Goal: Information Seeking & Learning: Learn about a topic

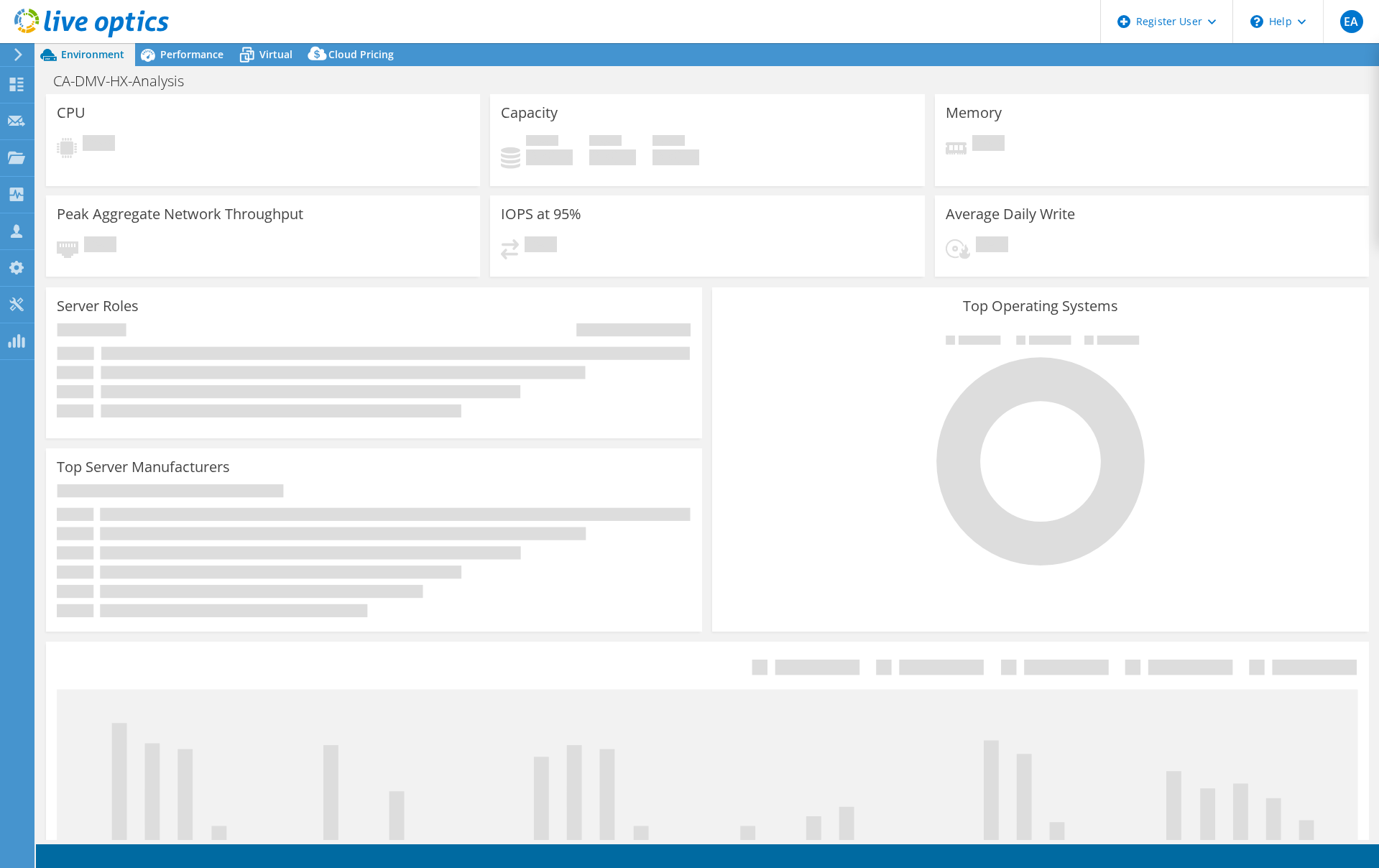
select select "USD"
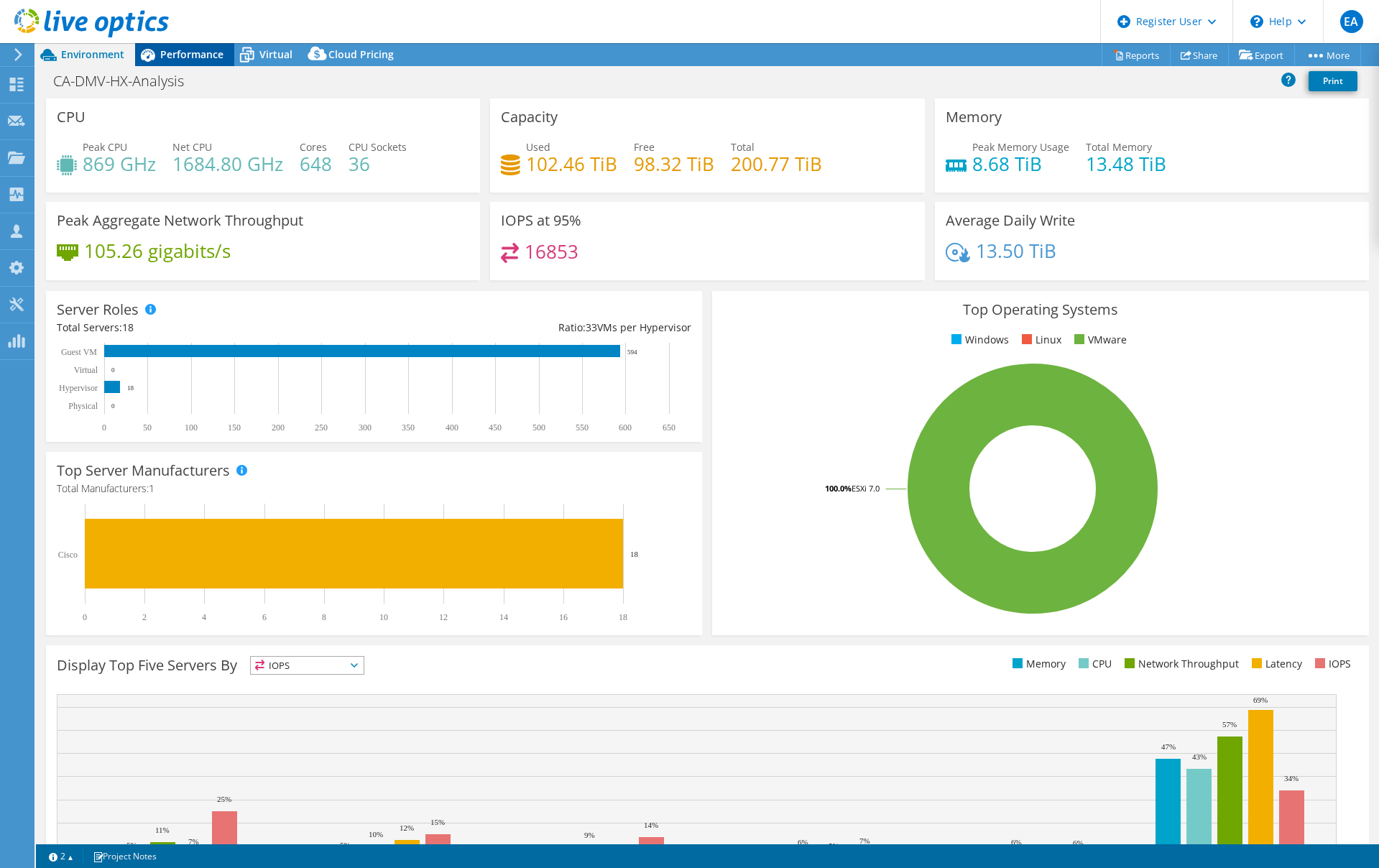
click at [184, 48] on span "Performance" at bounding box center [191, 54] width 64 height 14
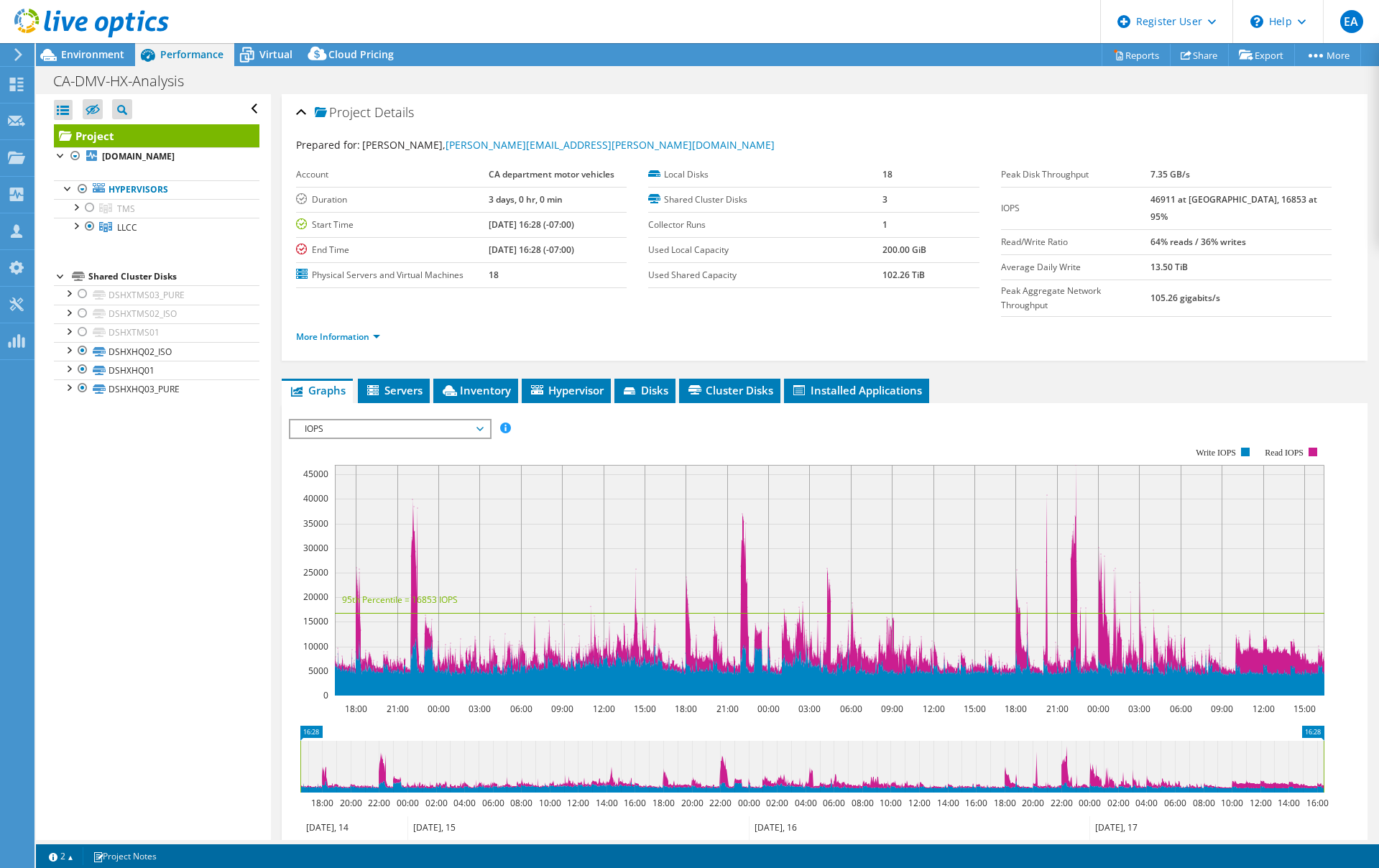
click at [96, 47] on div at bounding box center [84, 24] width 169 height 48
click at [95, 54] on span "Environment" at bounding box center [93, 54] width 64 height 14
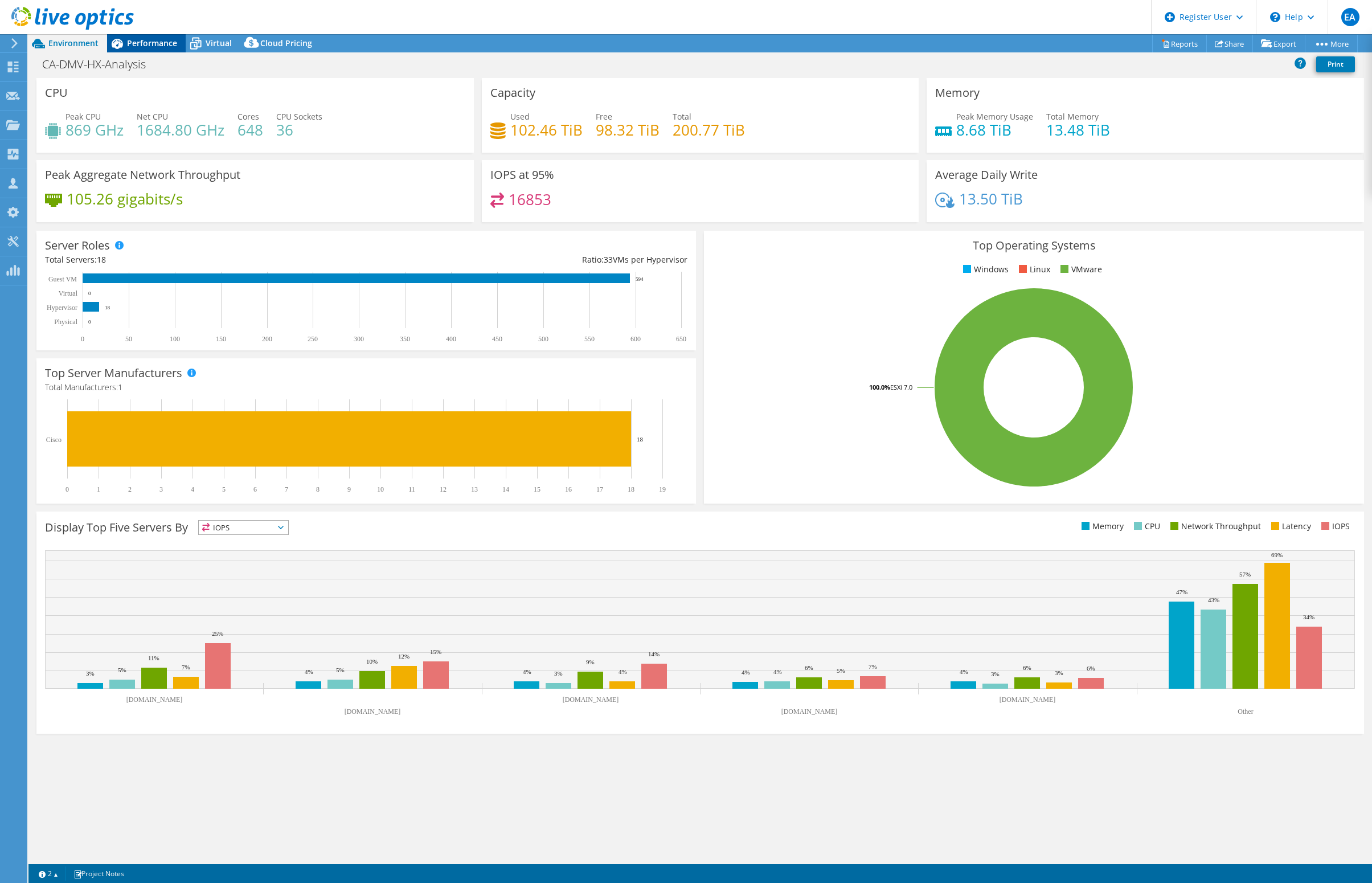
click at [152, 41] on span "Performance" at bounding box center [152, 43] width 50 height 11
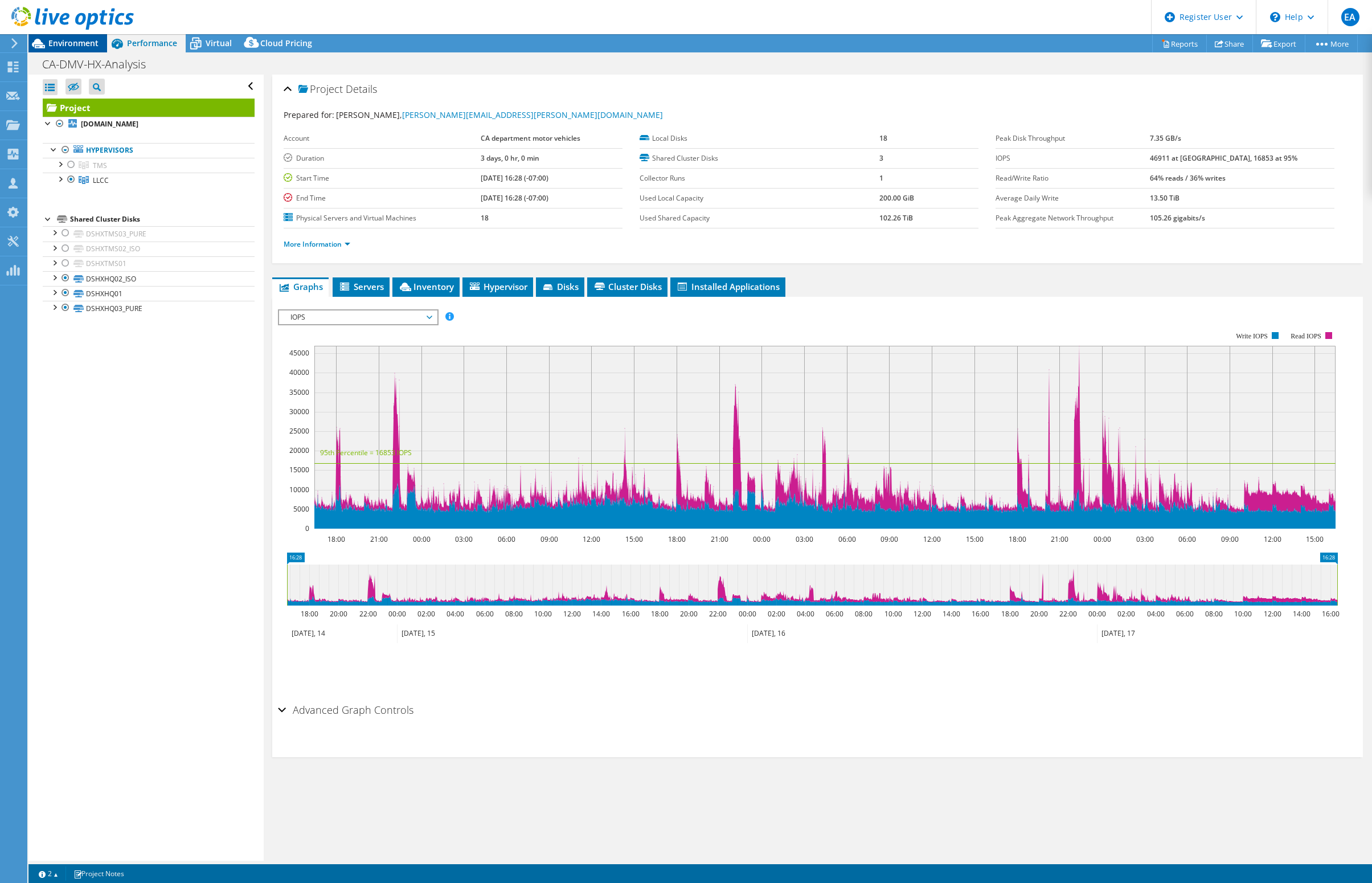
click at [89, 38] on span "Environment" at bounding box center [73, 43] width 50 height 11
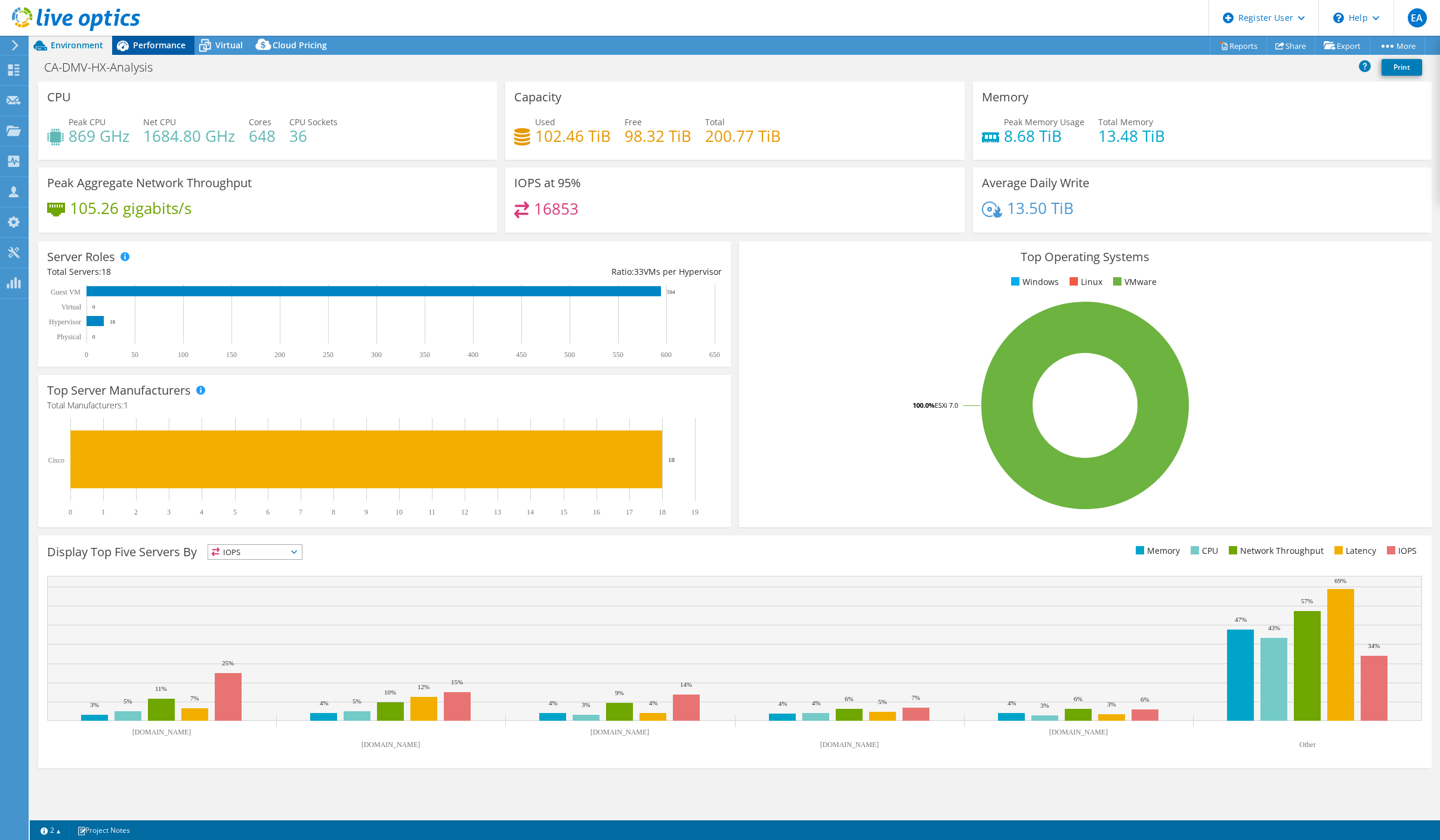
click at [149, 44] on span "Performance" at bounding box center [159, 45] width 53 height 11
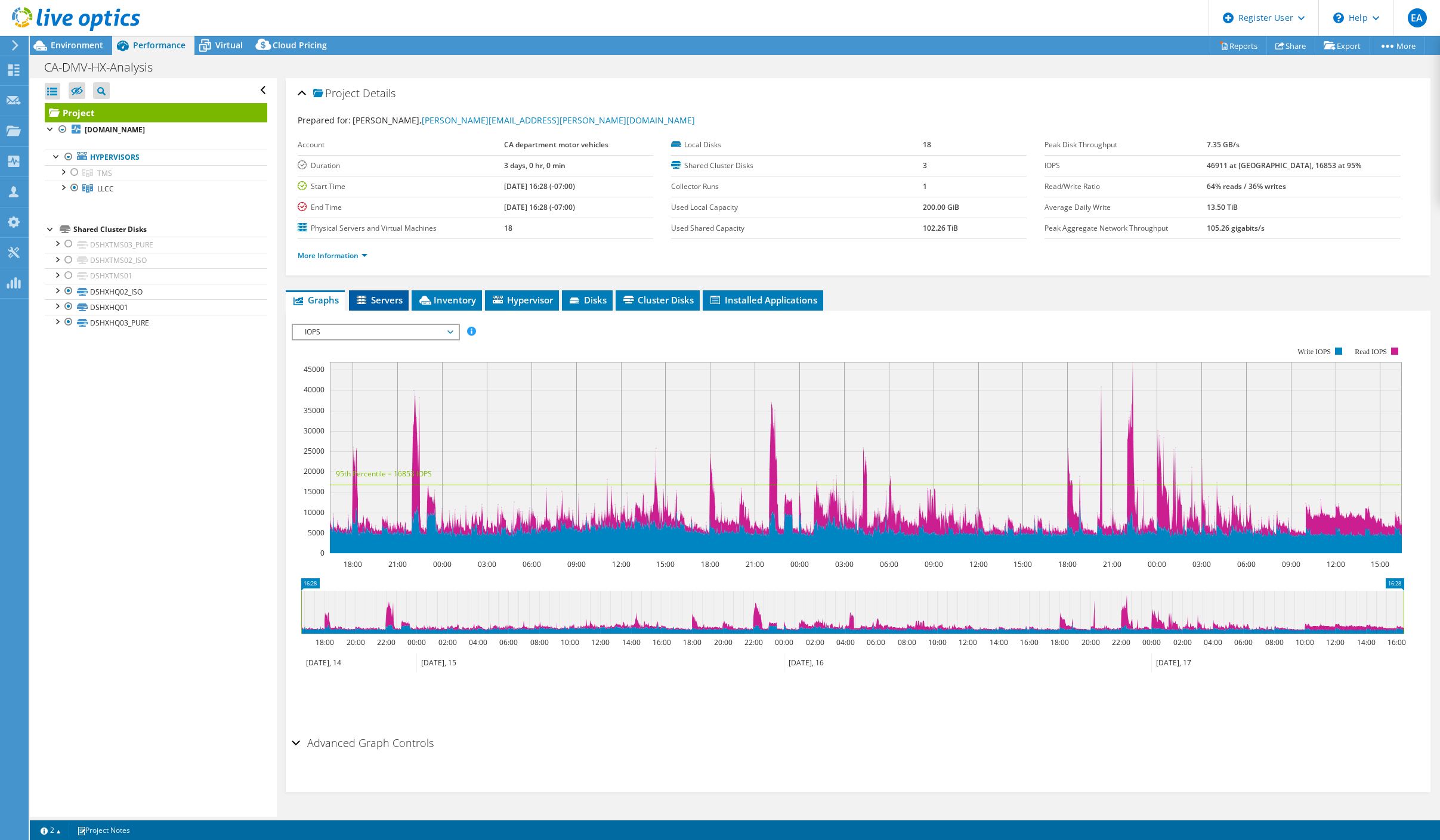
click at [385, 294] on span "Servers" at bounding box center [378, 300] width 47 height 12
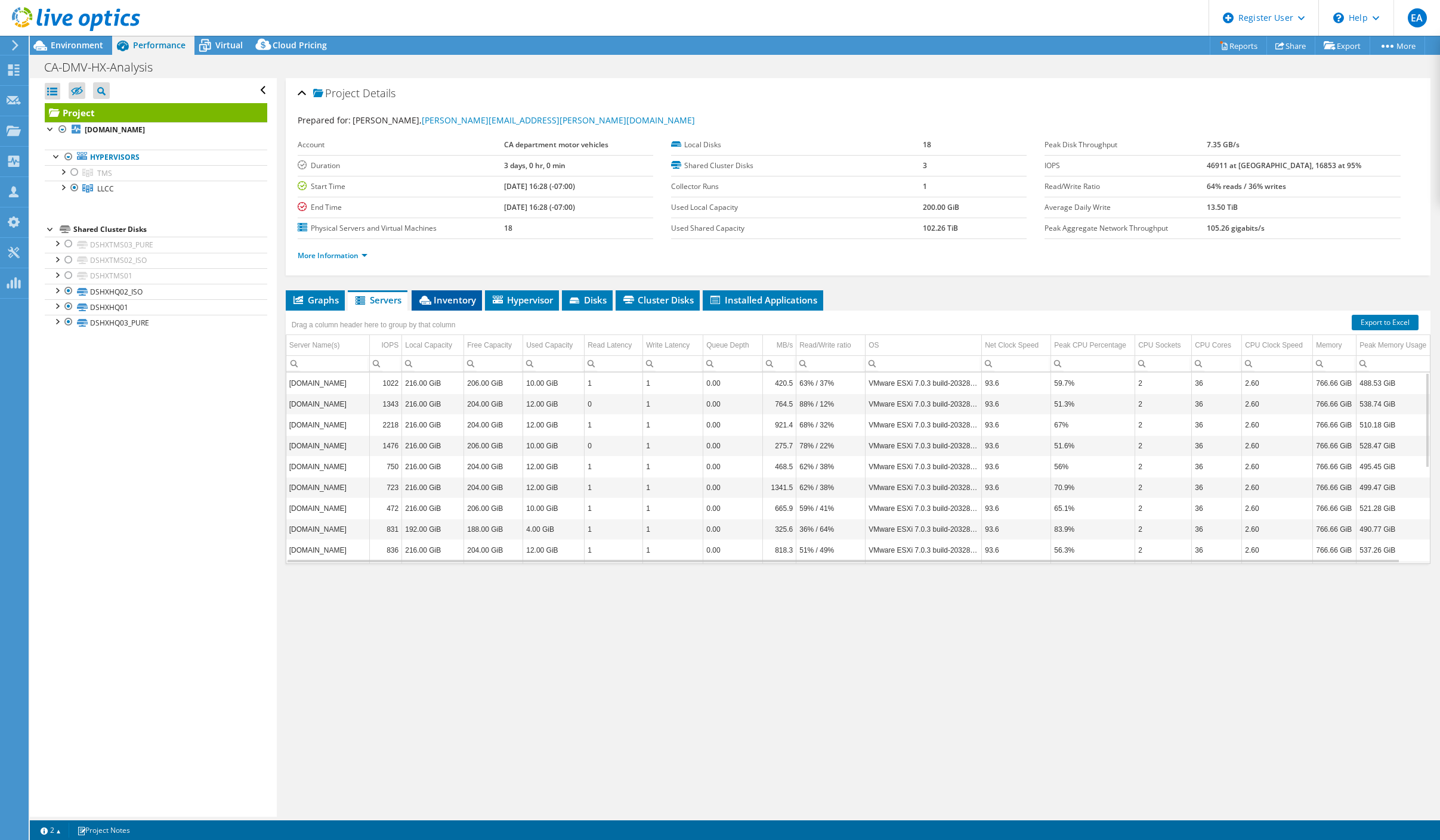
click at [443, 296] on span "Inventory" at bounding box center [447, 300] width 59 height 12
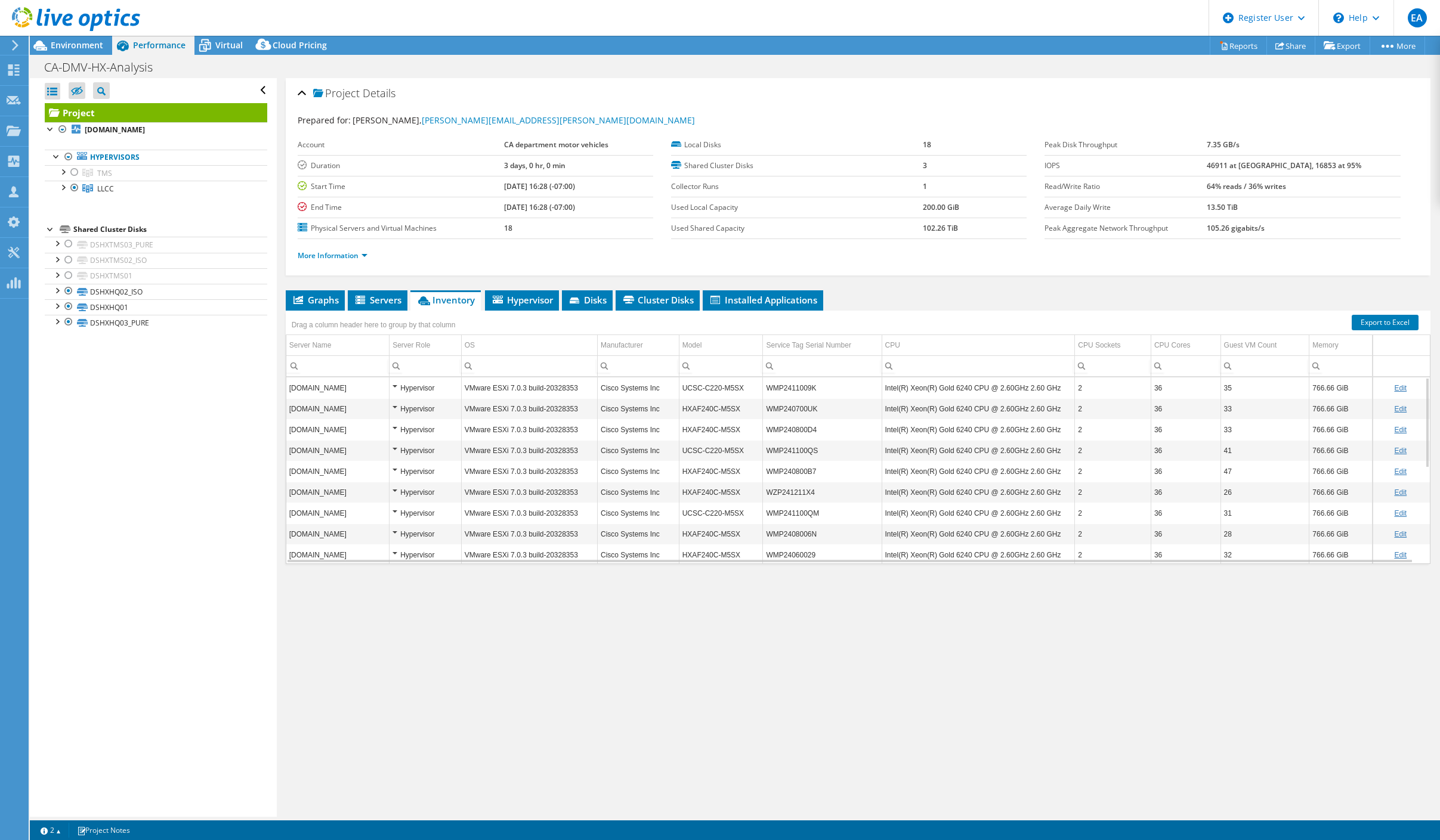
click at [789, 654] on div "Project Details Prepared for: [PERSON_NAME], [PERSON_NAME][EMAIL_ADDRESS][PERSO…" at bounding box center [858, 447] width 1163 height 739
click at [86, 44] on span "Environment" at bounding box center [77, 45] width 53 height 11
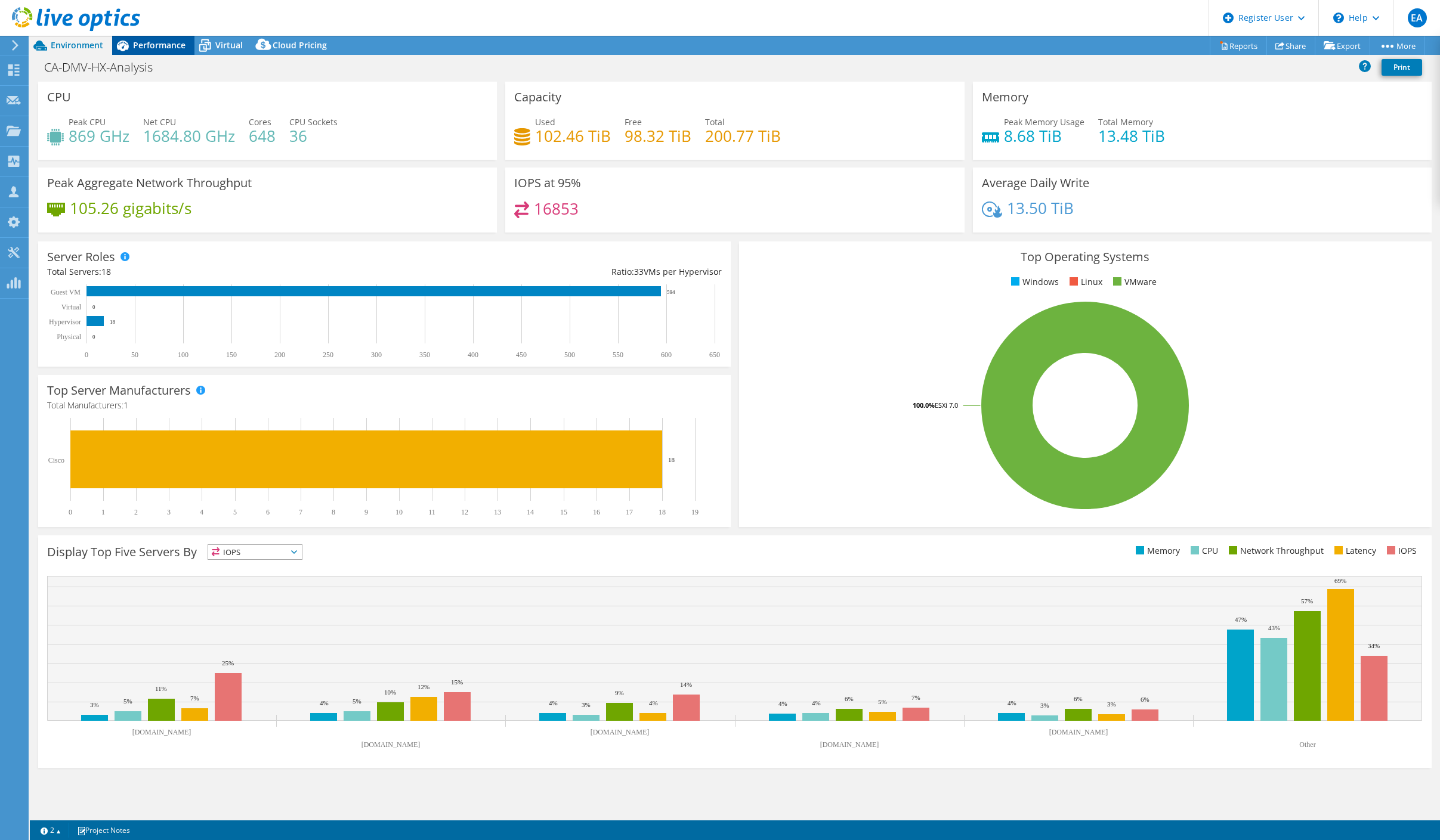
click at [157, 39] on span "Performance" at bounding box center [159, 45] width 53 height 11
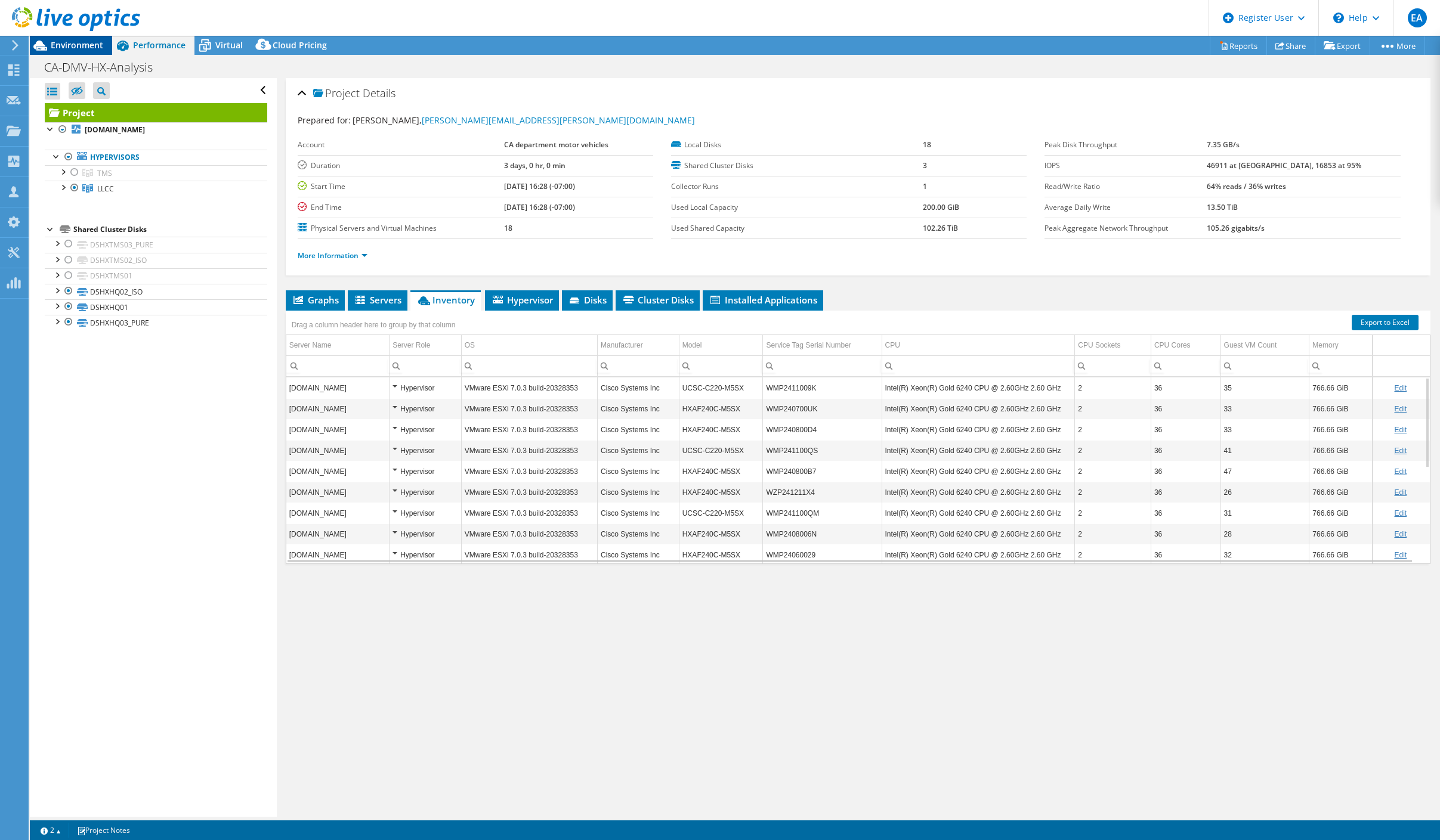
click at [76, 43] on span "Environment" at bounding box center [77, 45] width 53 height 11
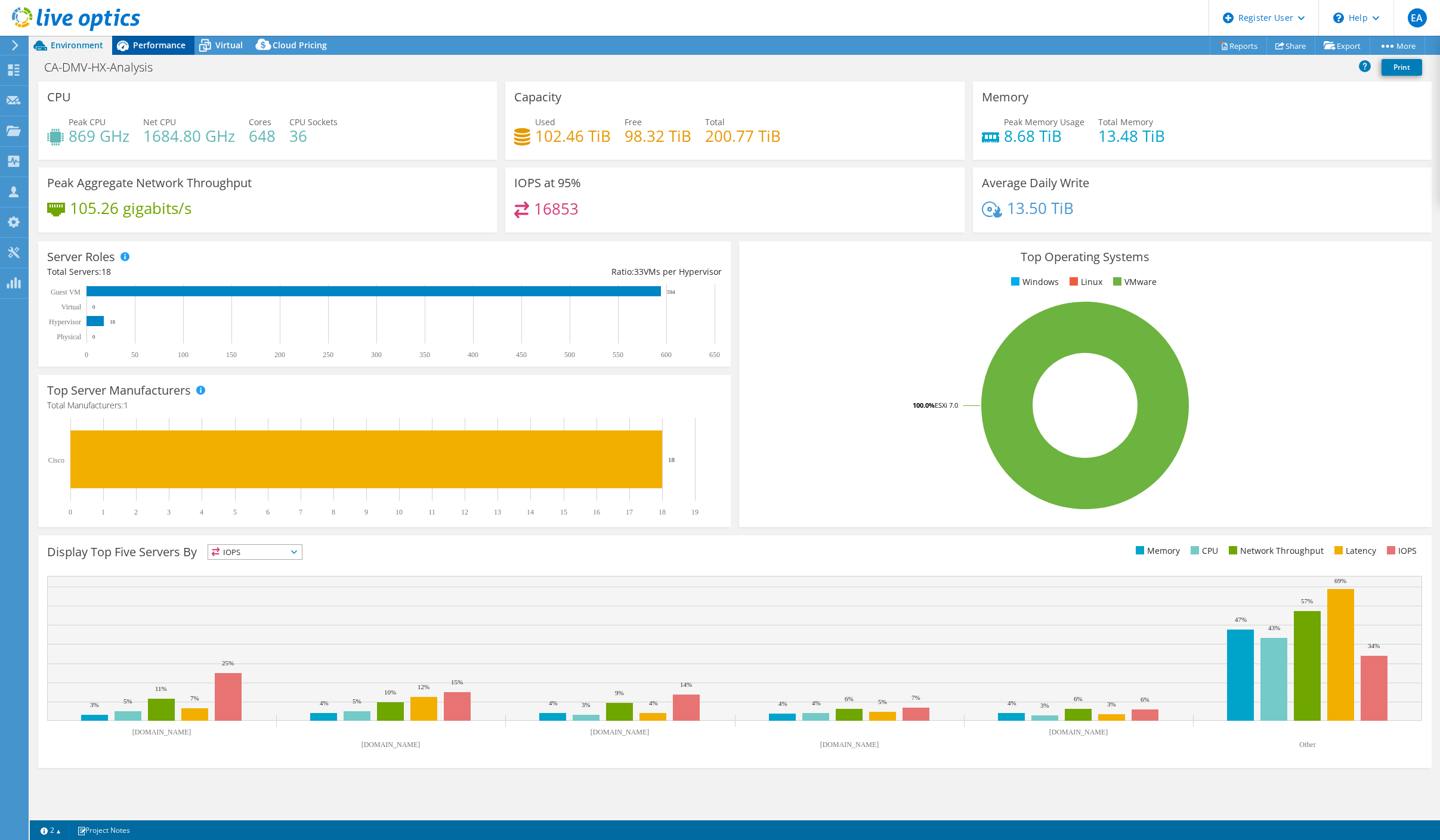
click at [142, 40] on span "Performance" at bounding box center [159, 45] width 53 height 11
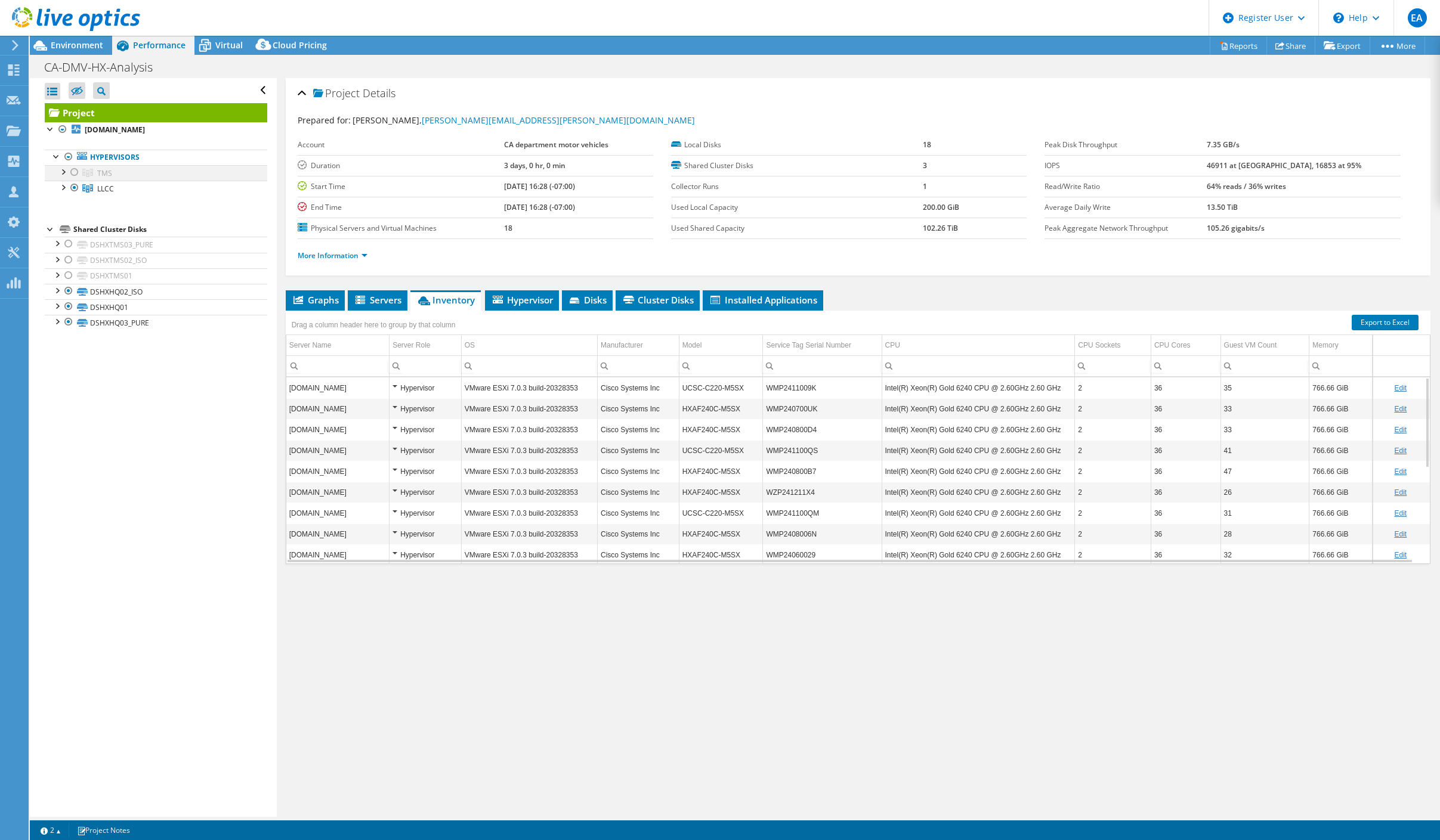
click at [70, 174] on div at bounding box center [75, 172] width 12 height 14
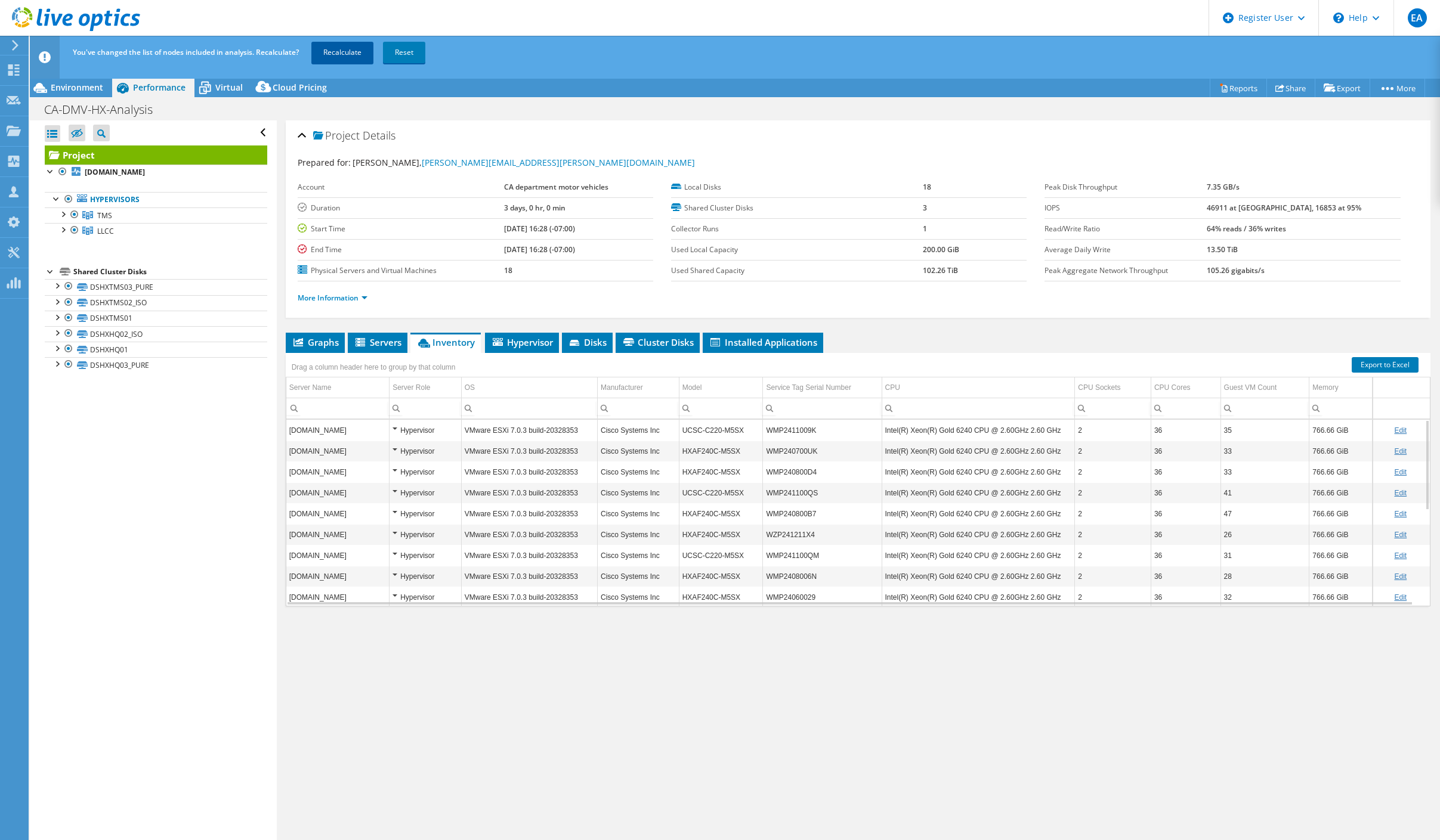
click at [349, 50] on link "Recalculate" at bounding box center [342, 53] width 62 height 21
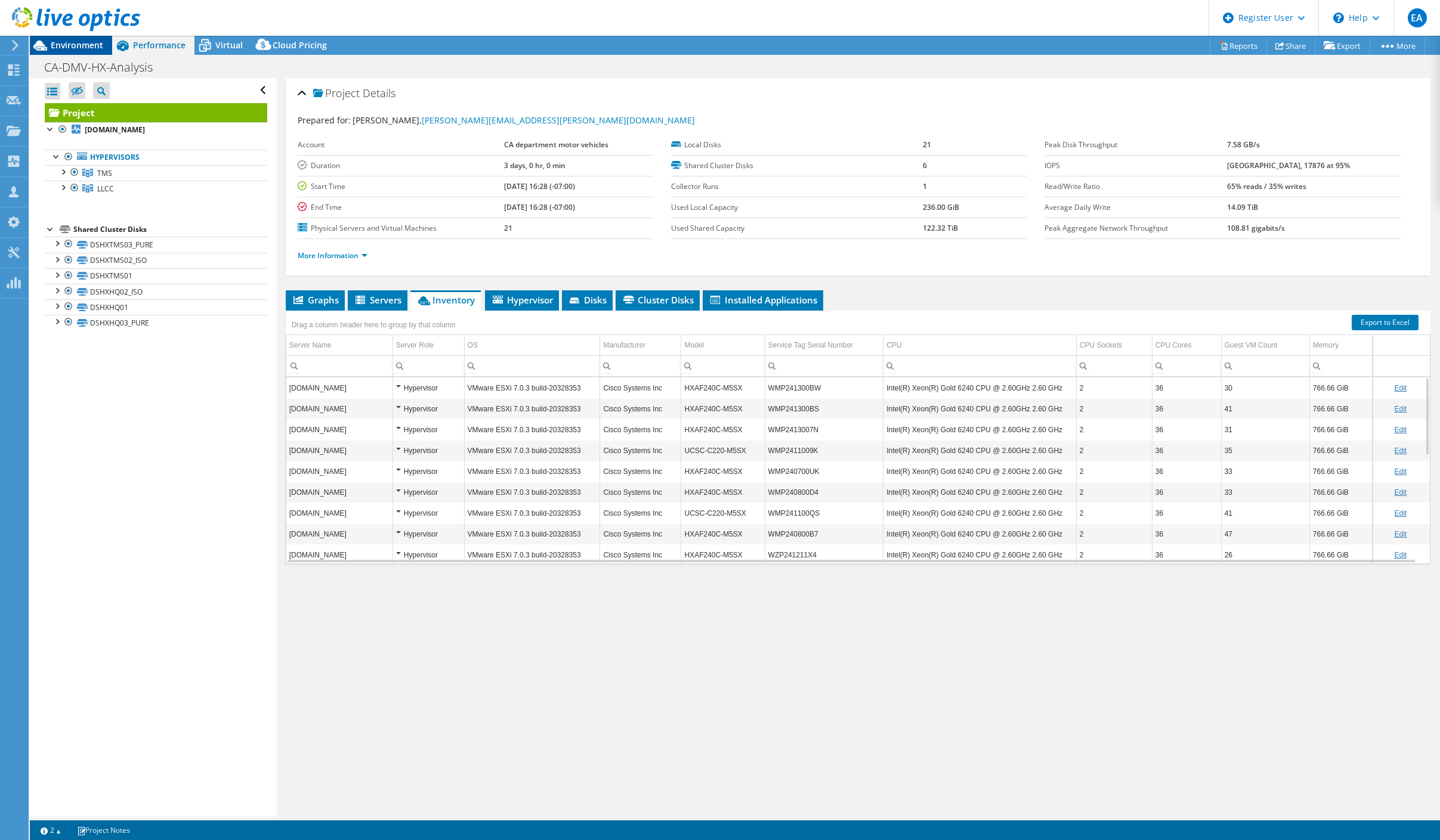
click at [69, 47] on span "Environment" at bounding box center [77, 45] width 53 height 11
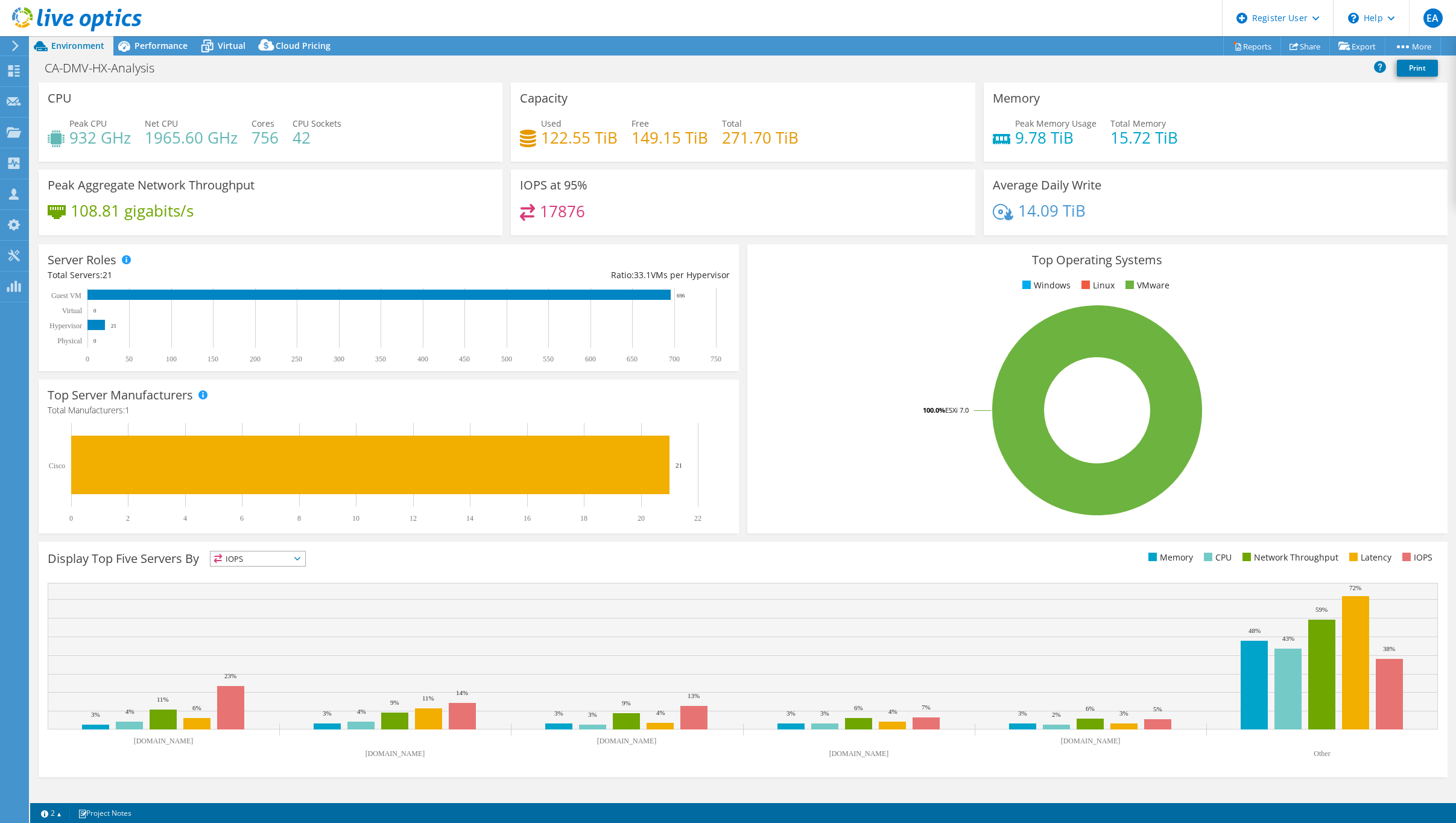
click at [1112, 728] on div "CPU Peak CPU 932 GHz Net CPU 1965.60 GHz Cores 756 CPU Sockets 42 Capacity Used…" at bounding box center [743, 443] width 1426 height 720
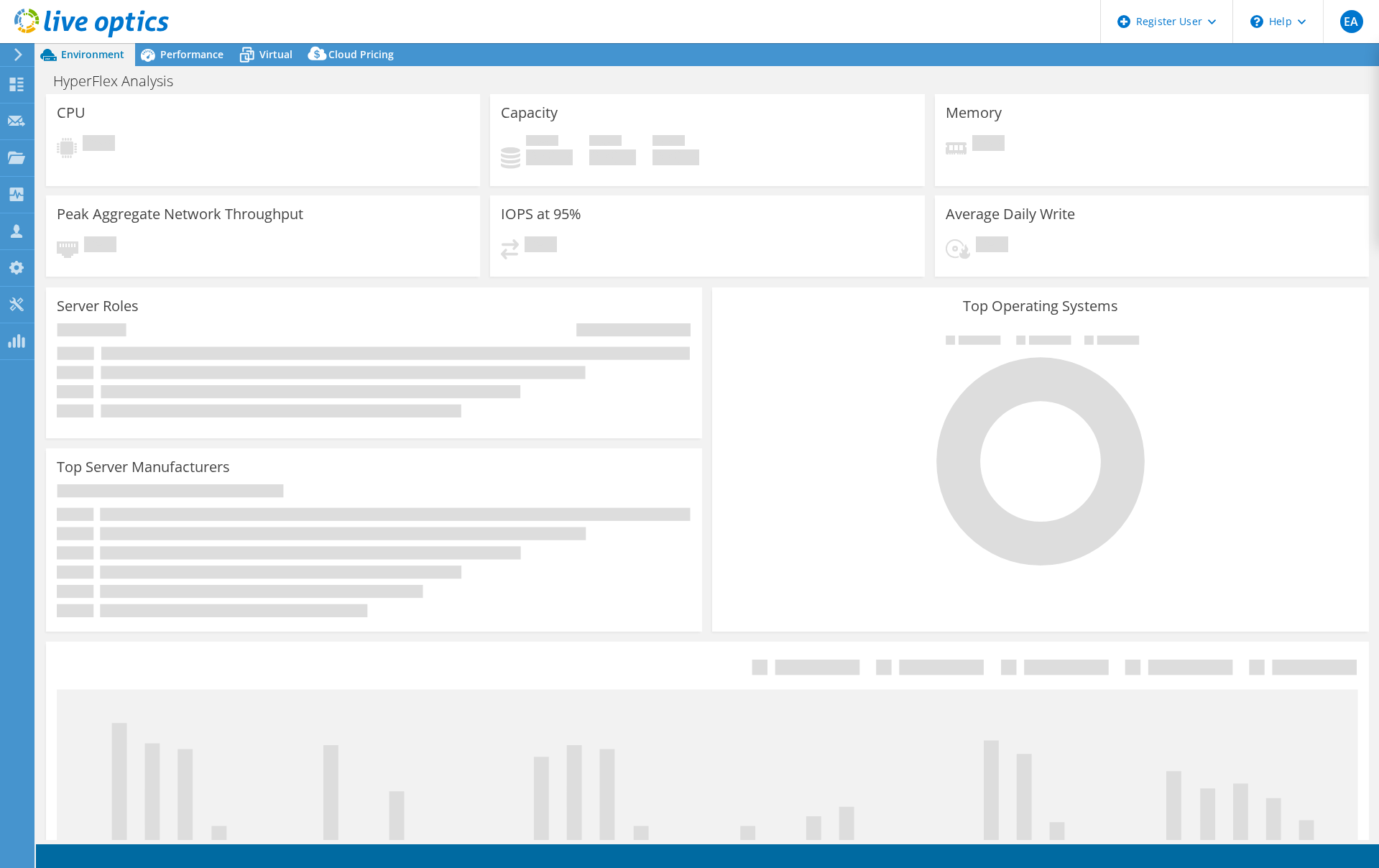
select select "USWest"
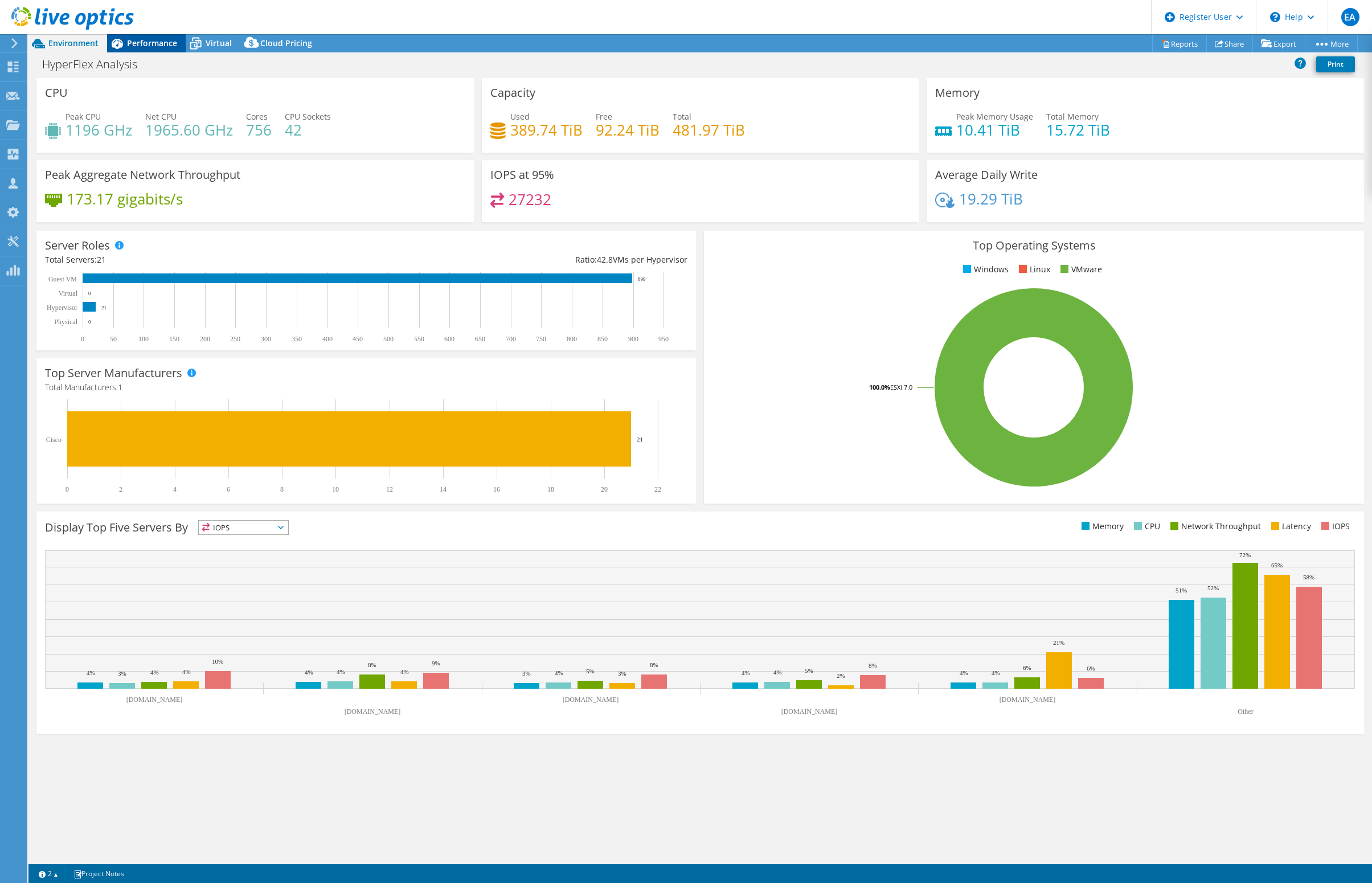
click at [154, 41] on span "Performance" at bounding box center [152, 43] width 50 height 11
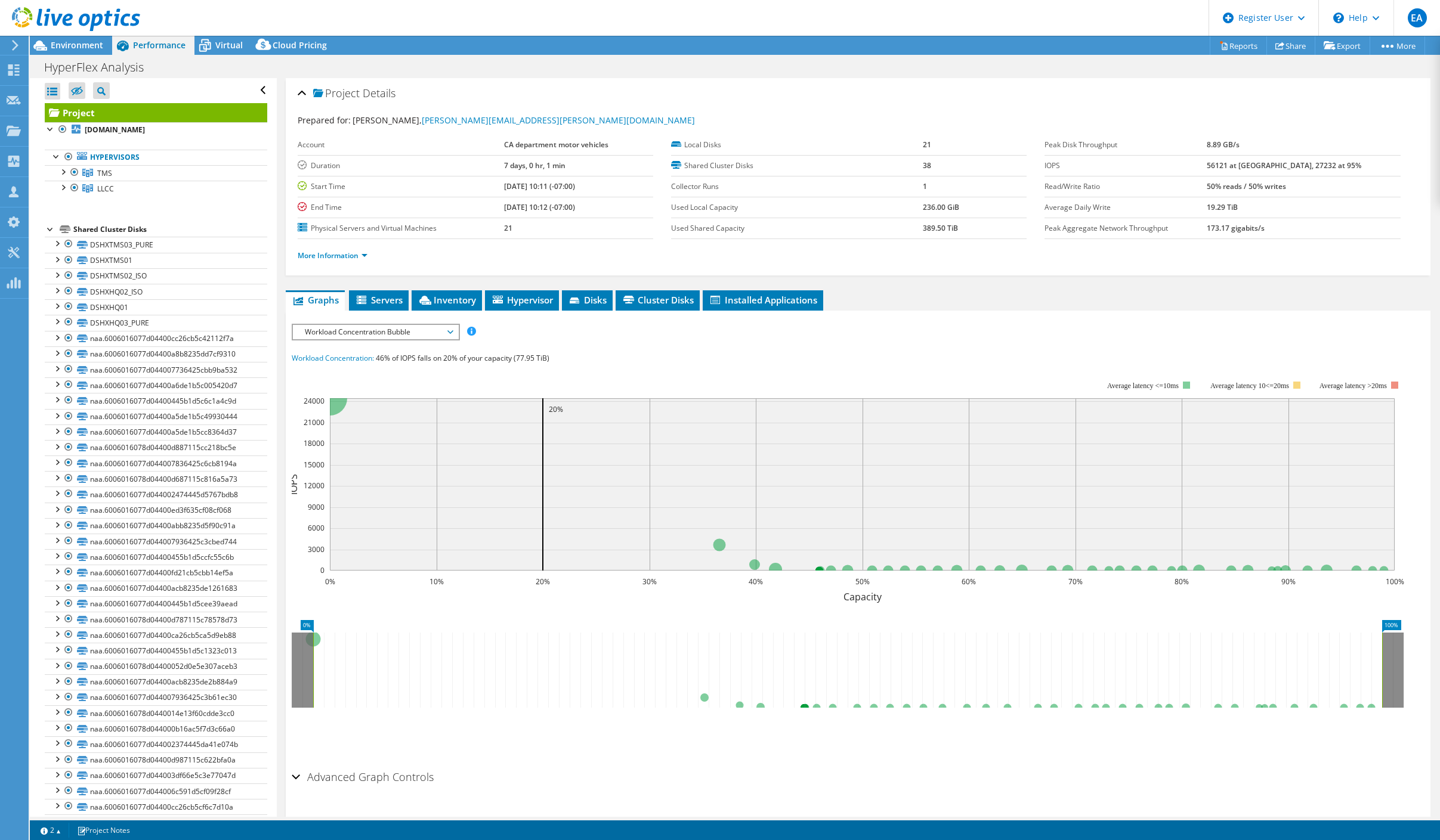
click at [88, 36] on div at bounding box center [70, 20] width 140 height 40
click at [83, 48] on span "Environment" at bounding box center [77, 45] width 53 height 11
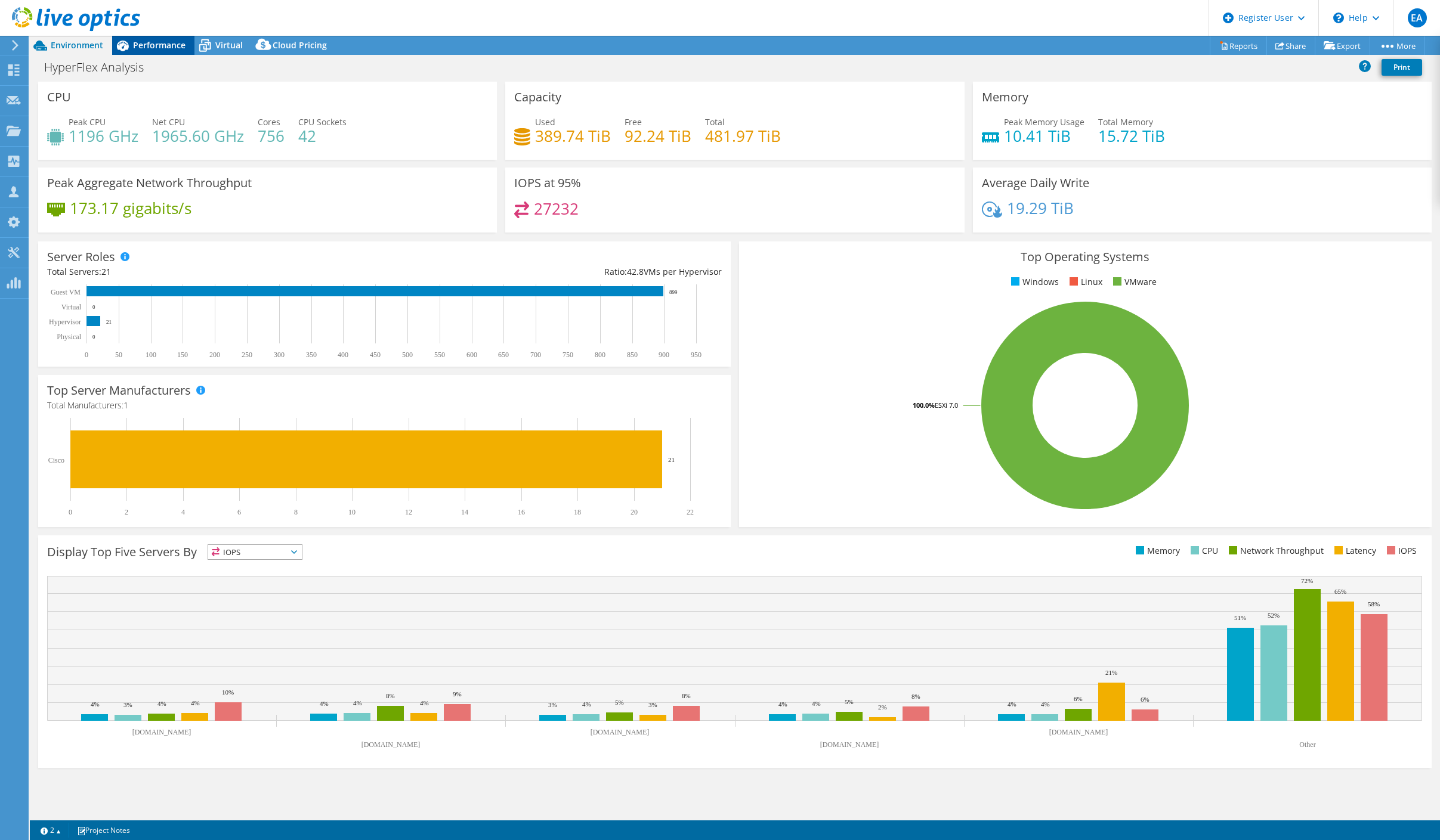
click at [156, 45] on span "Performance" at bounding box center [159, 45] width 53 height 11
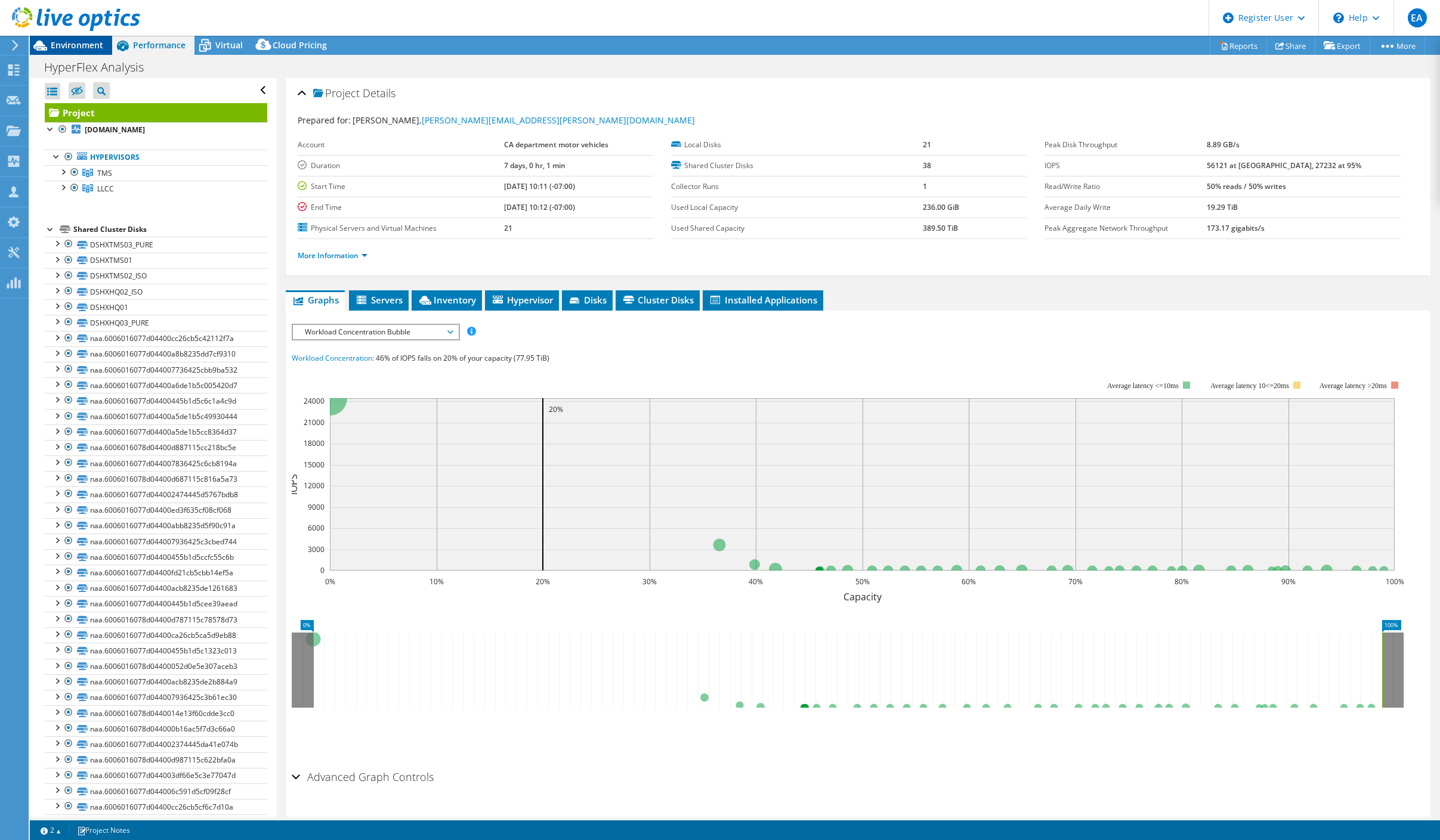
click at [85, 43] on span "Environment" at bounding box center [77, 45] width 53 height 11
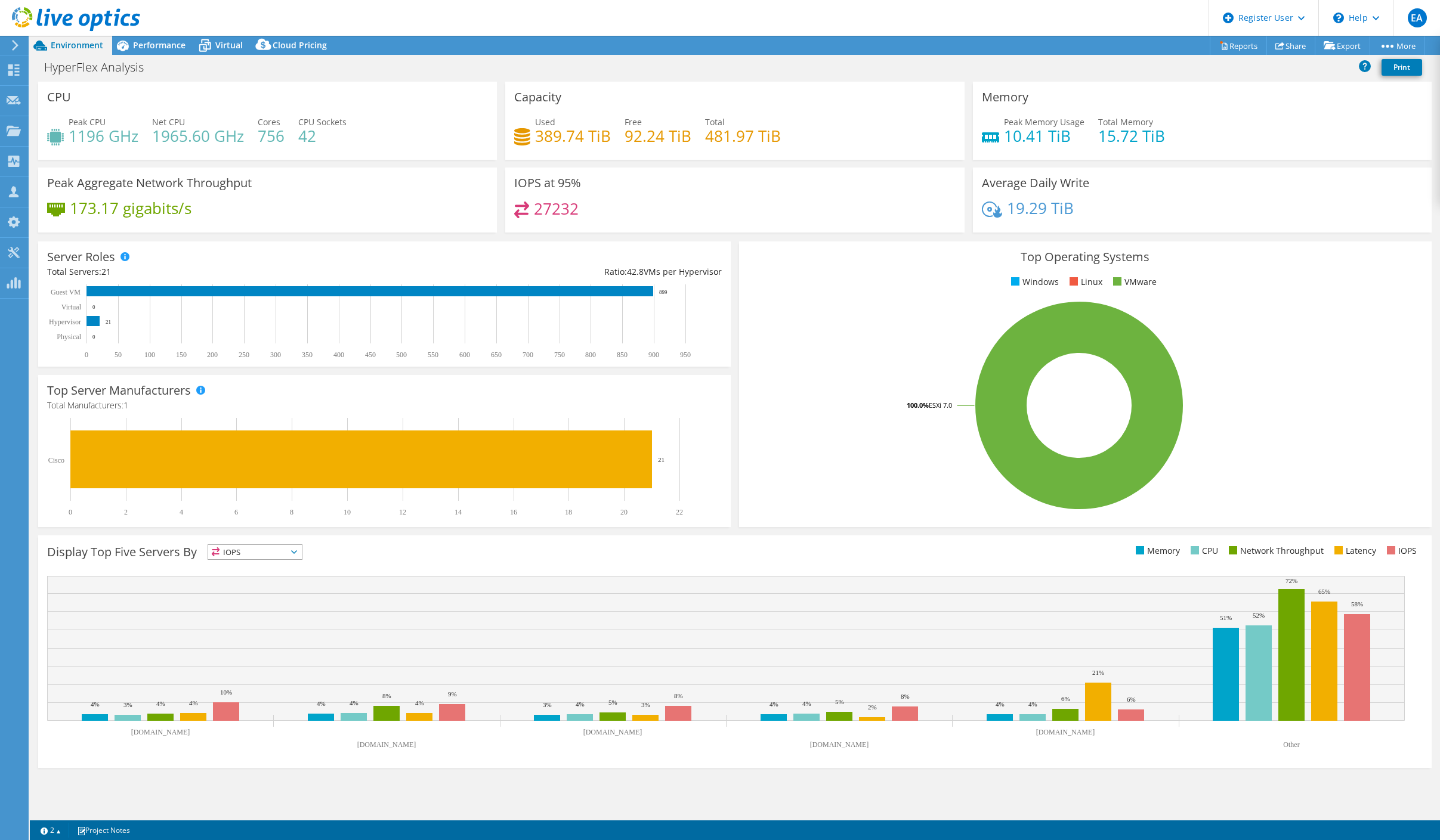
select select "USWest"
select select "USD"
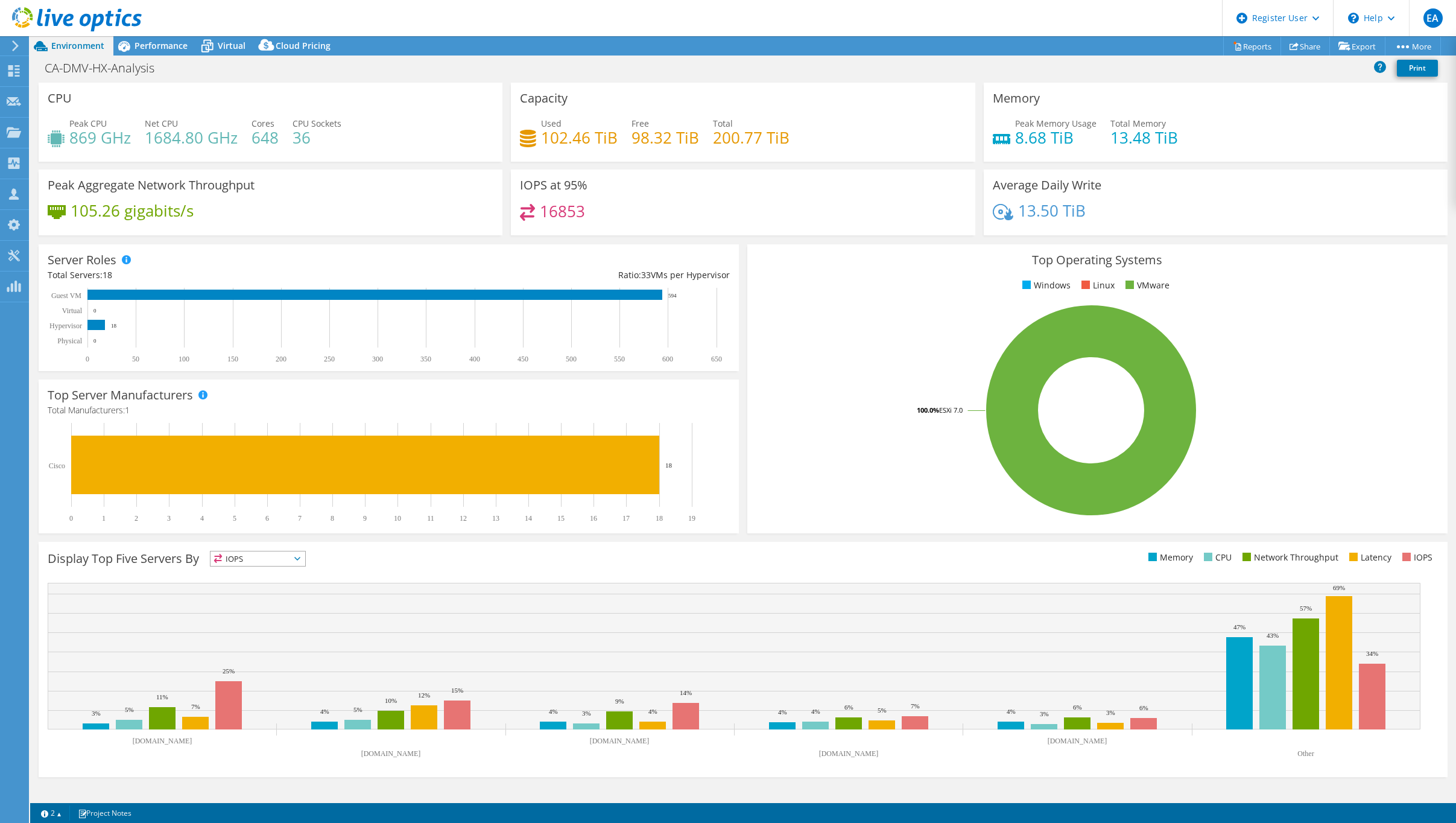
select select "USD"
